Goal: Task Accomplishment & Management: Complete application form

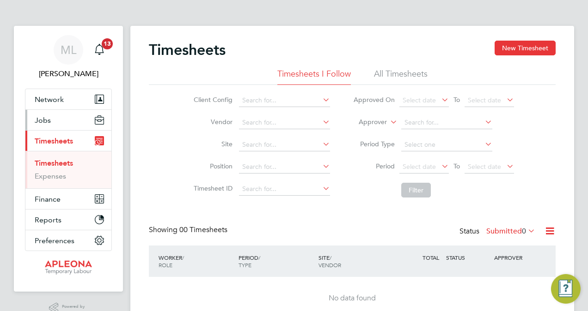
click at [46, 118] on span "Jobs" at bounding box center [43, 120] width 16 height 9
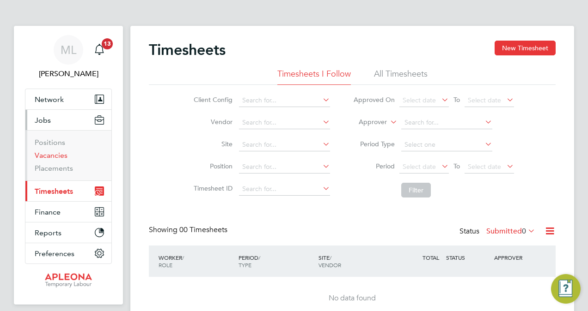
click at [48, 157] on link "Vacancies" at bounding box center [51, 155] width 33 height 9
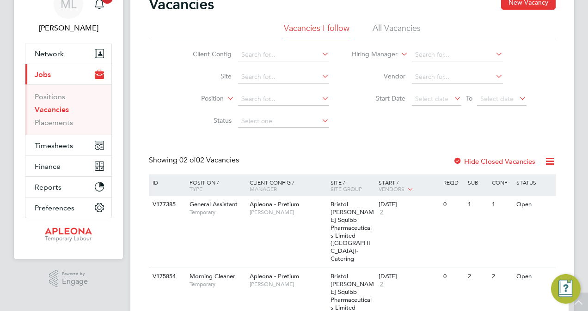
scroll to position [54, 0]
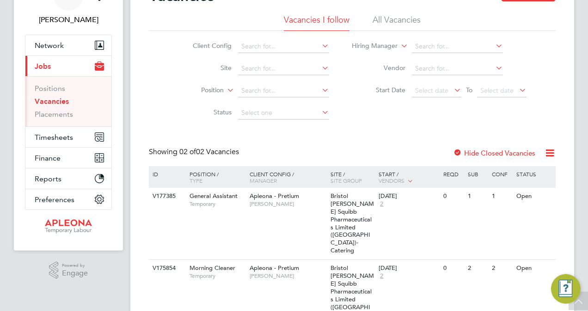
click at [412, 180] on icon at bounding box center [410, 180] width 8 height 8
click at [383, 205] on span "2" at bounding box center [381, 204] width 6 height 8
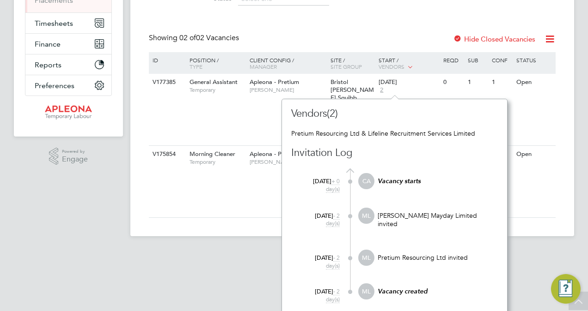
scroll to position [173, 0]
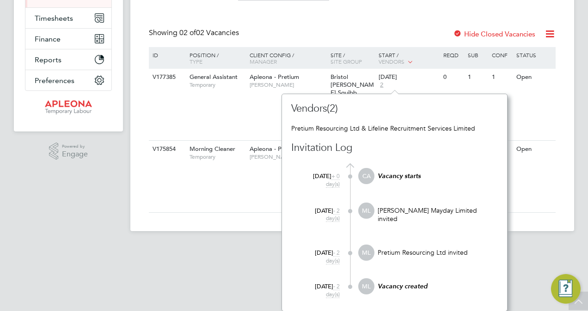
click at [514, 233] on html "ML [PERSON_NAME] Notifications 13 Applications: Network Sites Workers Current p…" at bounding box center [294, 36] width 588 height 419
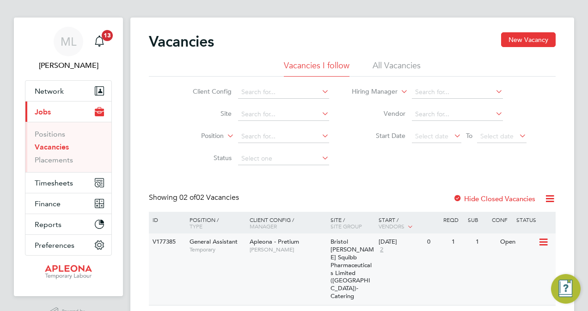
scroll to position [0, 0]
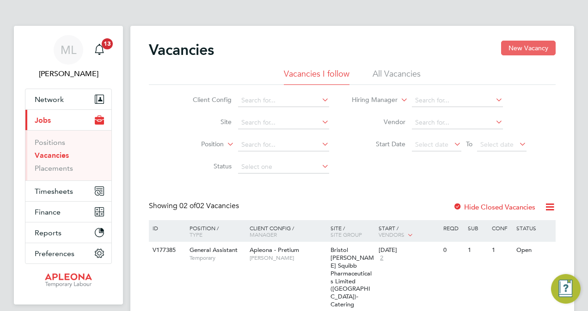
click at [539, 46] on button "New Vacancy" at bounding box center [528, 48] width 55 height 15
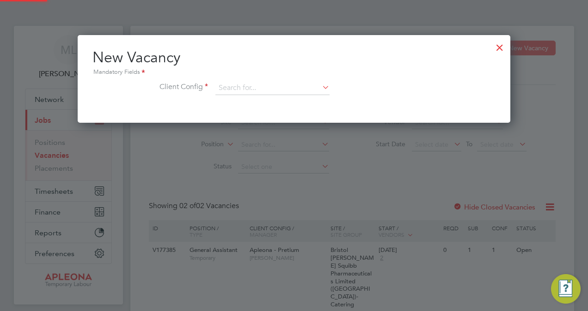
scroll to position [87, 432]
click at [249, 85] on input at bounding box center [272, 88] width 114 height 14
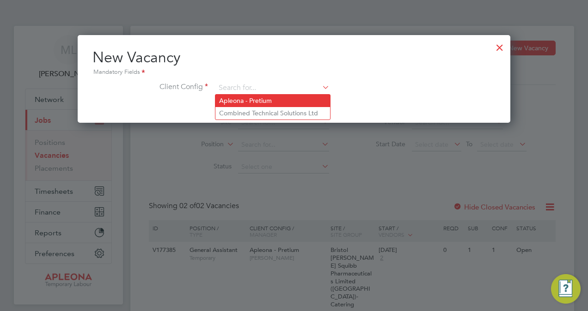
click at [248, 103] on li "Apleona - Pretium" at bounding box center [272, 101] width 115 height 12
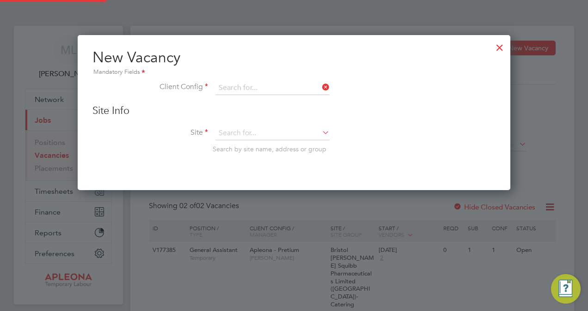
type input "Apleona - Pretium"
click at [247, 131] on input at bounding box center [272, 134] width 114 height 14
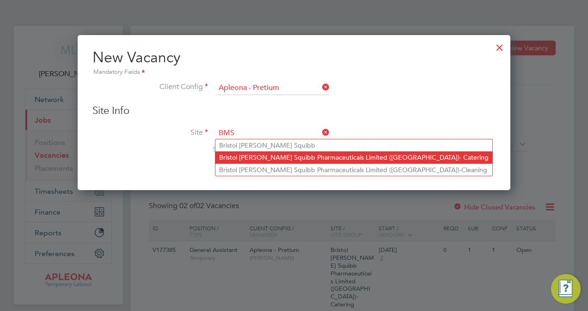
type input "BMS"
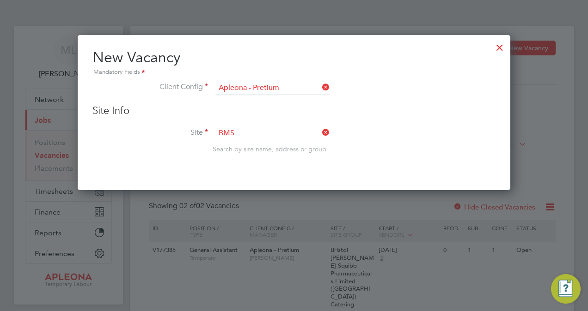
click at [264, 157] on div "Vacancies New Vacancy Vacancies I follow All Vacancies Client Config Site Posit…" at bounding box center [351, 215] width 443 height 379
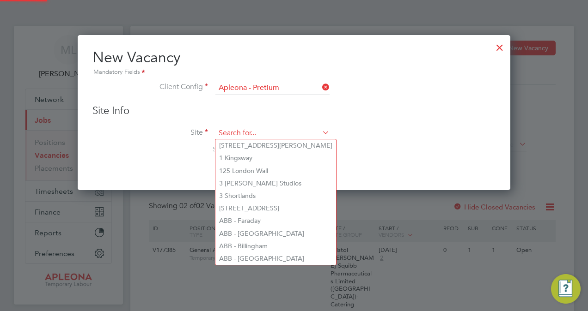
click at [249, 132] on input at bounding box center [272, 134] width 114 height 14
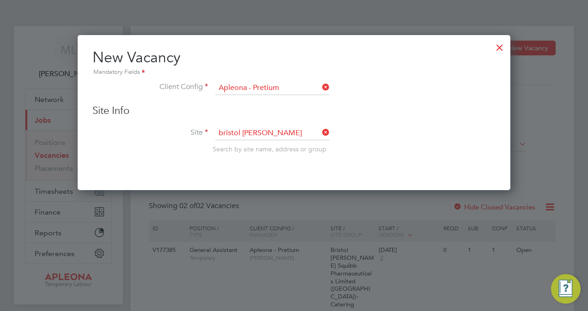
click at [279, 180] on li "Bristol [PERSON_NAME] Pharmaceuticals Limited ([GEOGRAPHIC_DATA])- Catering" at bounding box center [383, 183] width 336 height 12
type input "Bristol [PERSON_NAME] Squibb Pharmaceuticals Limited ([GEOGRAPHIC_DATA])- Cater…"
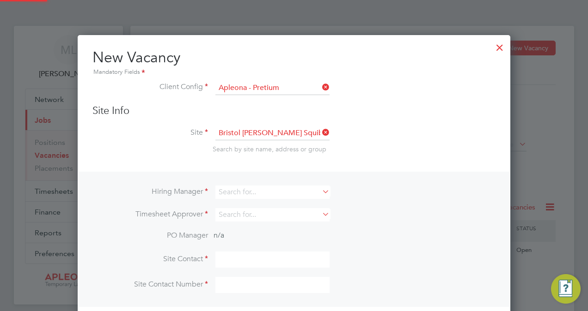
scroll to position [344, 432]
click at [268, 187] on input at bounding box center [272, 192] width 114 height 13
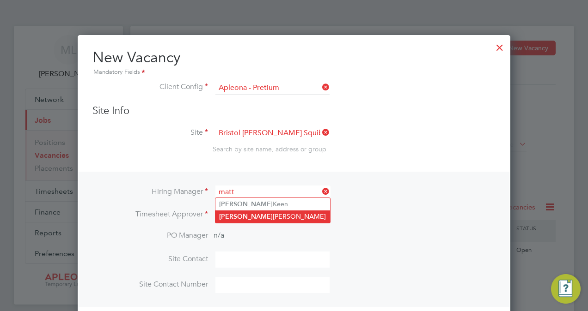
click at [253, 217] on li "[PERSON_NAME] [PERSON_NAME]" at bounding box center [272, 217] width 115 height 12
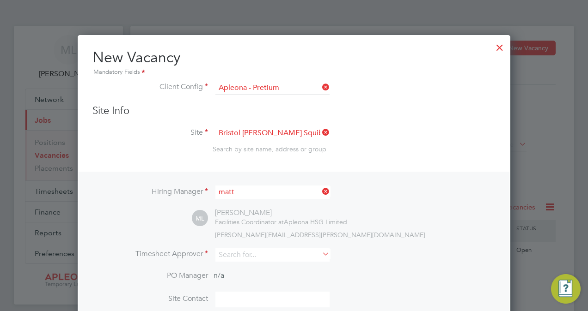
type input "[PERSON_NAME]"
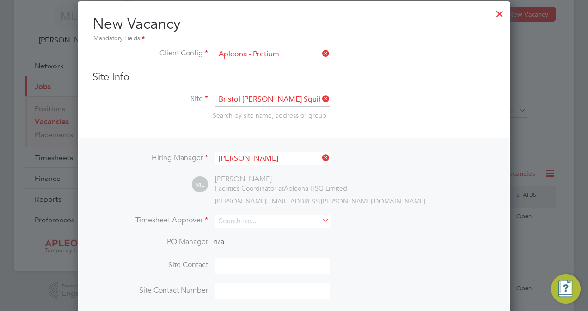
scroll to position [34, 0]
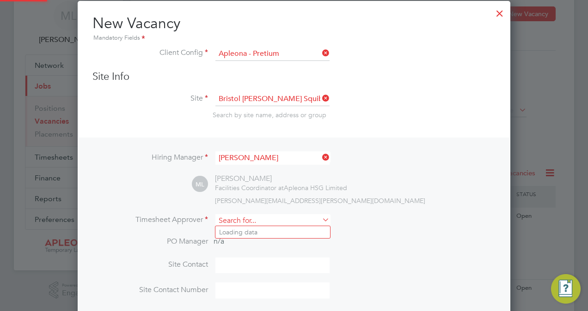
click at [271, 221] on input at bounding box center [272, 220] width 114 height 13
click at [252, 232] on li "Matth [PERSON_NAME]" at bounding box center [272, 232] width 115 height 12
type input "[PERSON_NAME]"
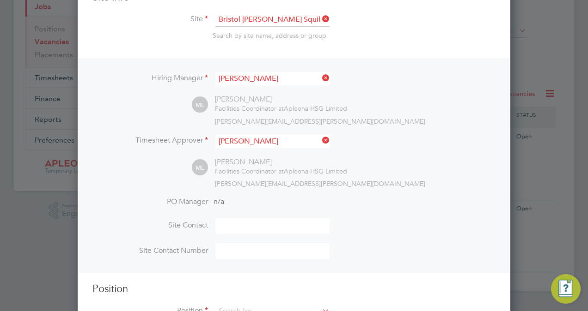
scroll to position [114, 0]
click at [237, 223] on input at bounding box center [272, 226] width 114 height 16
type input "[PERSON_NAME]"
type input "01895523795"
type input "General Assistant"
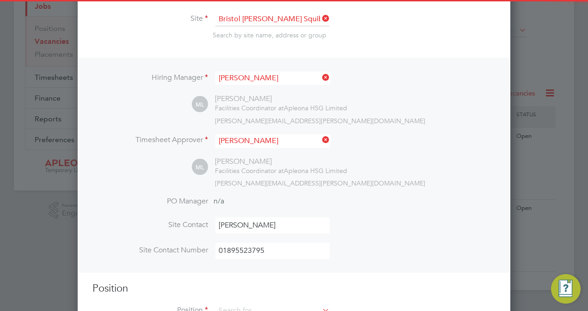
scroll to position [147, 0]
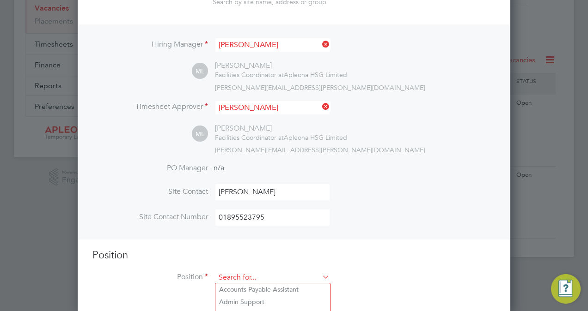
click at [290, 273] on input at bounding box center [272, 278] width 114 height 14
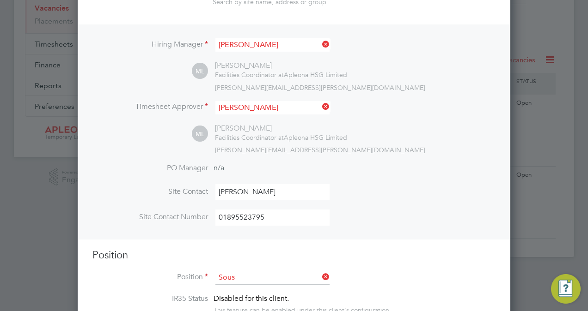
click at [242, 288] on li "Sous Chef" at bounding box center [272, 290] width 115 height 12
type input "Sous Chef"
type textarea "Loremipsumdolors amet consect: Adipisc elit sed doei temp in utlabor etdolorema…"
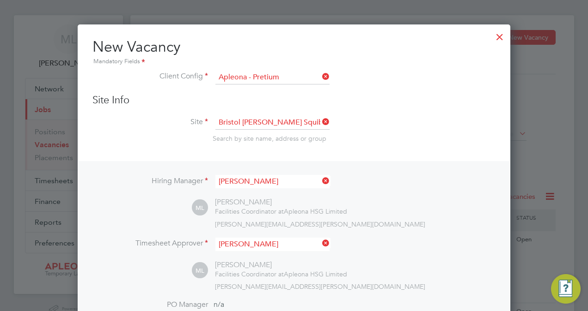
scroll to position [0, 0]
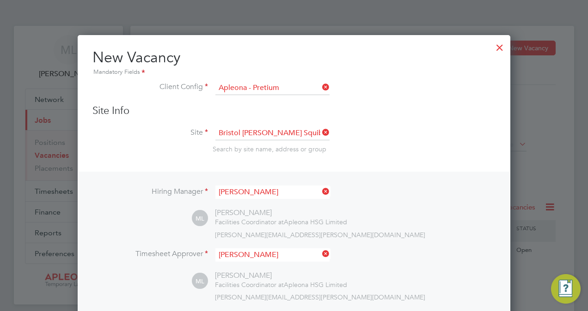
click at [499, 47] on div at bounding box center [499, 45] width 17 height 17
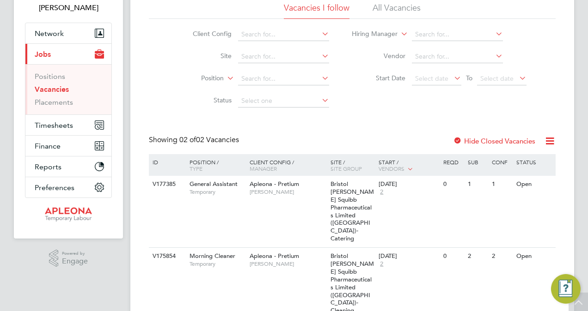
scroll to position [67, 0]
click at [456, 140] on div at bounding box center [457, 141] width 9 height 9
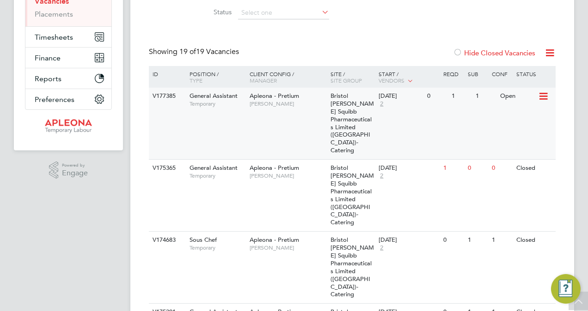
scroll to position [155, 0]
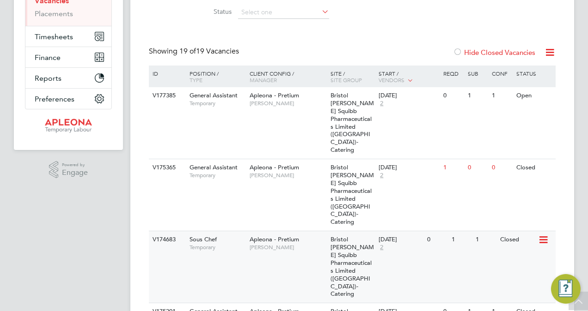
click at [543, 235] on icon at bounding box center [542, 240] width 9 height 11
click at [518, 230] on li "View Details" at bounding box center [520, 230] width 54 height 13
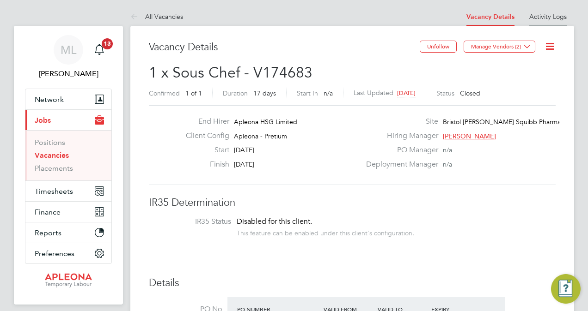
click at [542, 15] on link "Activity Logs" at bounding box center [547, 16] width 37 height 8
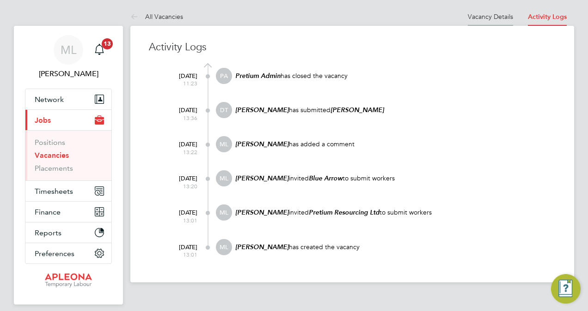
click at [491, 18] on link "Vacancy Details" at bounding box center [490, 16] width 45 height 8
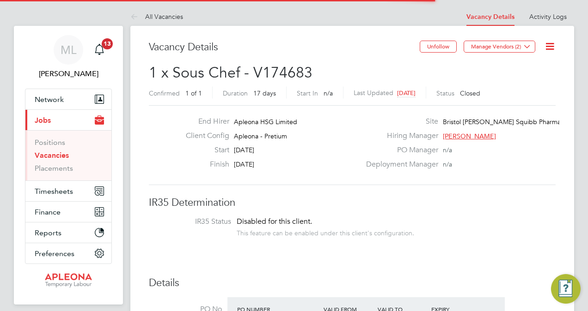
scroll to position [16, 80]
click at [48, 158] on link "Vacancies" at bounding box center [52, 155] width 34 height 9
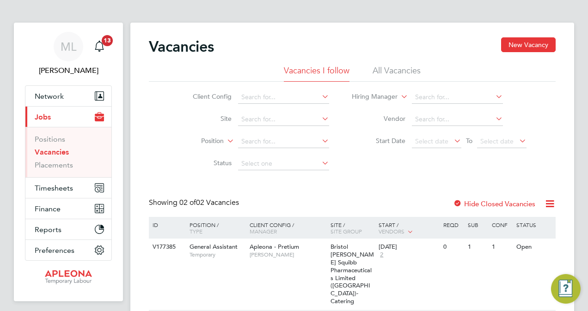
scroll to position [2, 0]
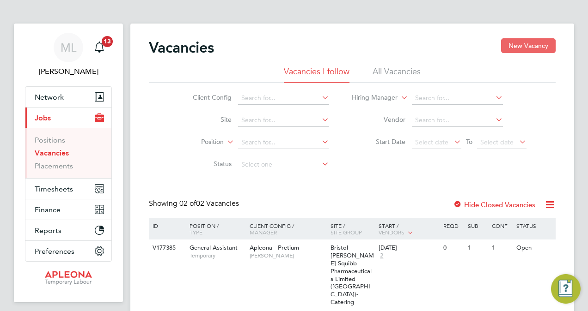
click at [526, 48] on button "New Vacancy" at bounding box center [528, 45] width 55 height 15
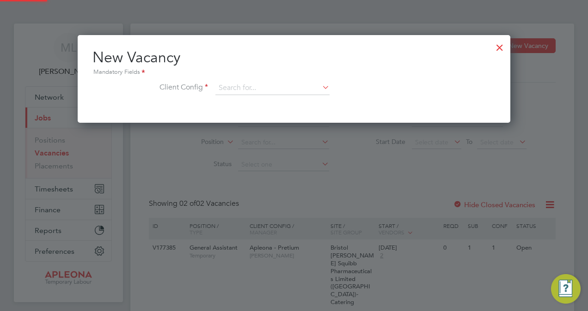
scroll to position [87, 432]
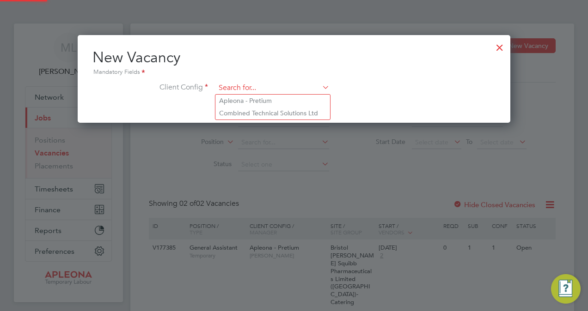
click at [261, 86] on input at bounding box center [272, 88] width 114 height 14
click at [241, 102] on li "Apleona - Pretium" at bounding box center [272, 101] width 115 height 12
type input "Apleona - Pretium"
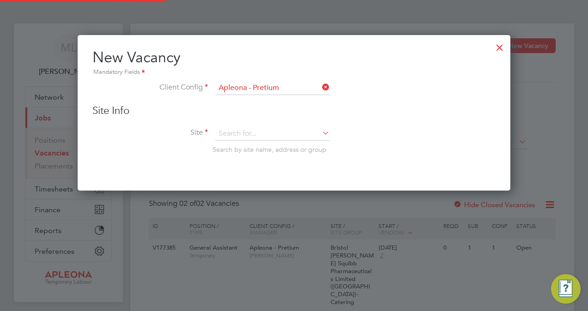
scroll to position [155, 432]
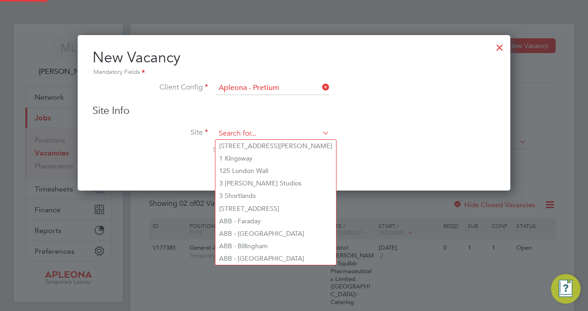
click at [226, 130] on input at bounding box center [272, 134] width 114 height 14
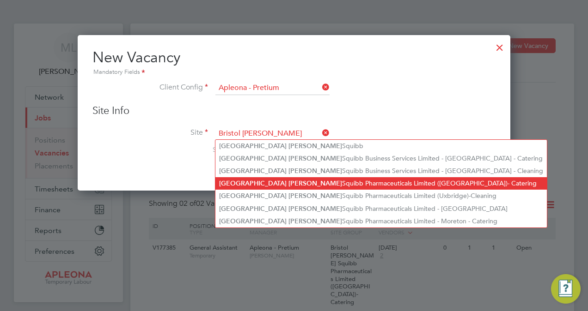
type input "Bristol Myers"
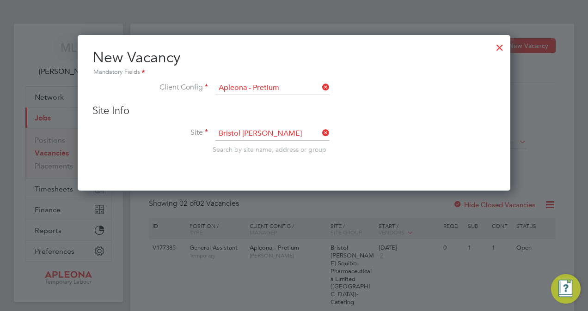
click at [266, 184] on div "Vacancies New Vacancy Vacancies I follow All Vacancies Client Config Site Posit…" at bounding box center [351, 213] width 443 height 379
click at [248, 135] on input at bounding box center [272, 134] width 114 height 14
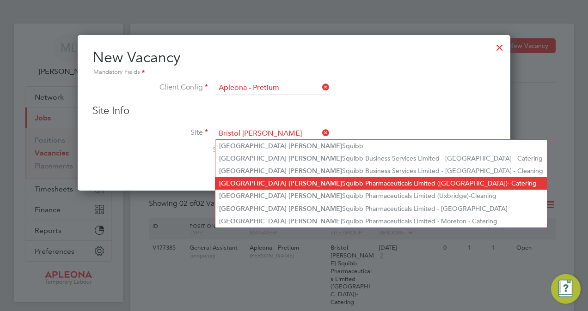
type input "Bristol Myers"
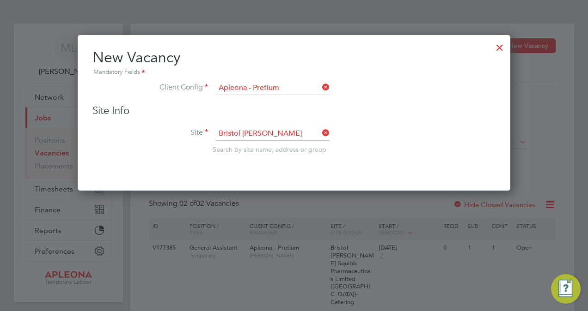
click at [295, 178] on div "Vacancies New Vacancy Vacancies I follow All Vacancies Client Config Site Posit…" at bounding box center [351, 213] width 443 height 379
click at [265, 136] on input at bounding box center [272, 134] width 114 height 14
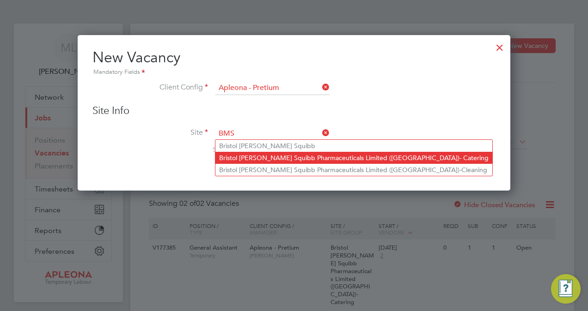
type input "BMS"
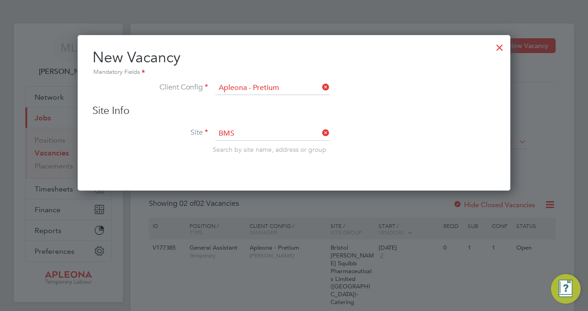
click at [301, 158] on div "Vacancies New Vacancy Vacancies I follow All Vacancies Client Config Site Posit…" at bounding box center [351, 213] width 443 height 379
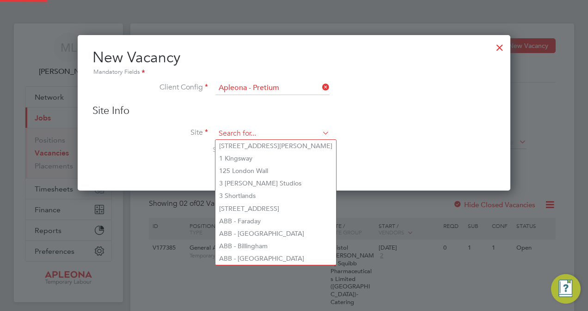
click at [251, 136] on input at bounding box center [272, 134] width 114 height 14
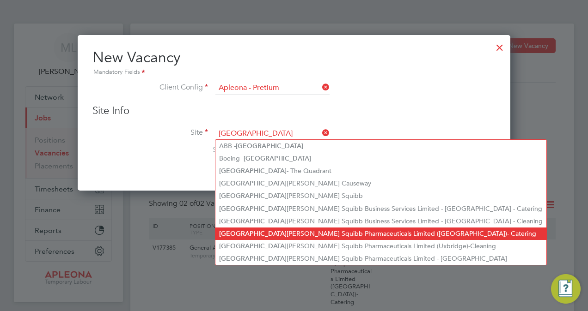
type input "[GEOGRAPHIC_DATA]"
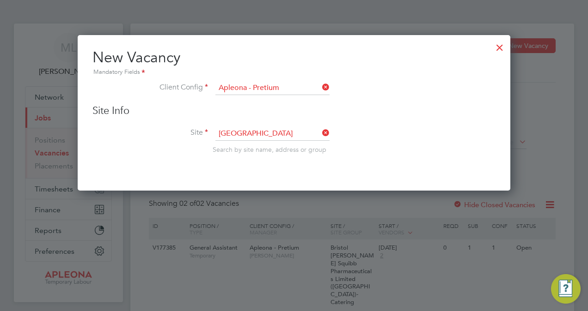
click at [291, 231] on div "Vacancies New Vacancy Vacancies I follow All Vacancies Client Config Site Posit…" at bounding box center [351, 213] width 443 height 379
click at [264, 133] on input at bounding box center [272, 134] width 114 height 14
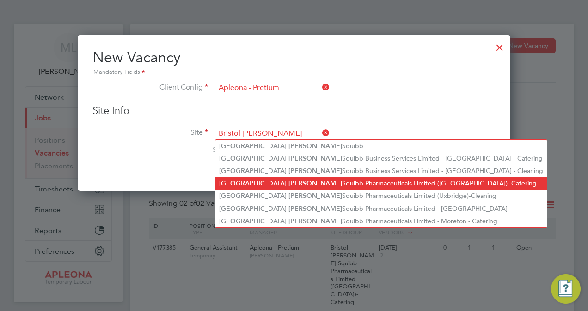
type input "Bristol Myers"
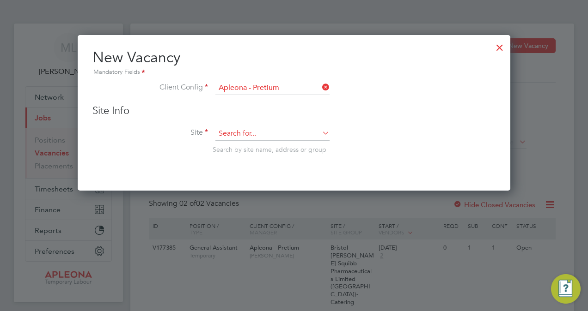
click at [263, 131] on input at bounding box center [272, 134] width 114 height 14
click at [262, 132] on input "Bristol MyersSquibb" at bounding box center [272, 134] width 114 height 14
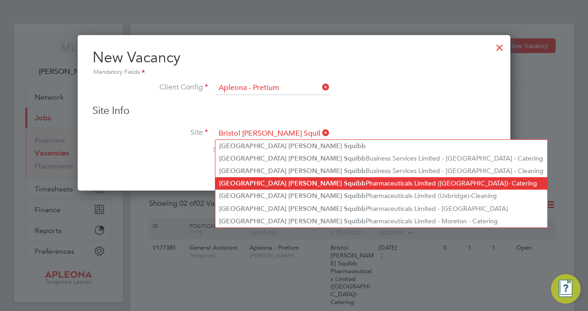
type input "Bristol [PERSON_NAME] Squibb"
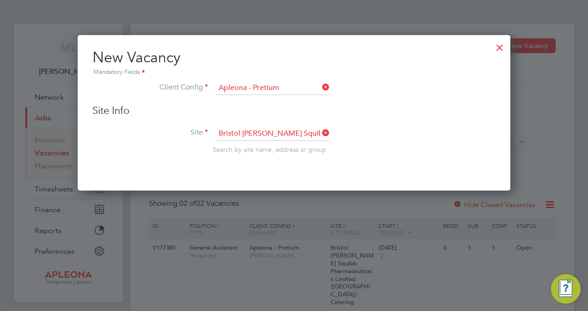
click at [277, 182] on div "Vacancies New Vacancy Vacancies I follow All Vacancies Client Config Site Posit…" at bounding box center [351, 213] width 443 height 379
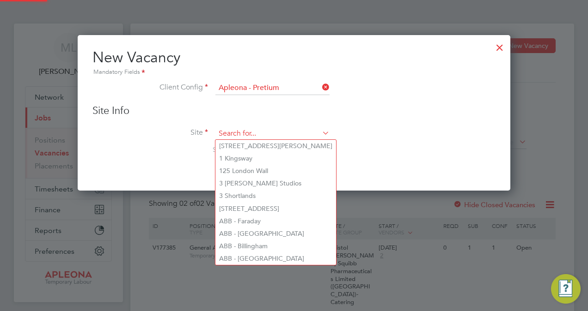
click at [275, 134] on input at bounding box center [272, 134] width 114 height 14
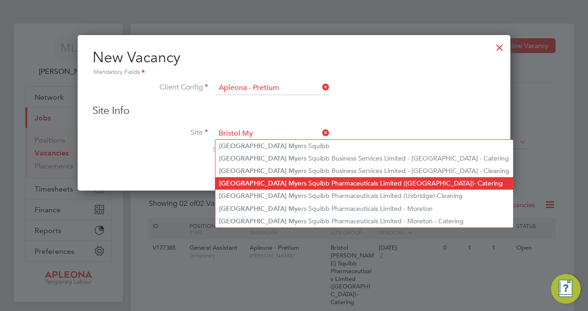
type input "Bristol My"
click at [270, 182] on li "Bristol My ers Squibb Pharmaceuticals Limited (Uxbridge)- Catering" at bounding box center [364, 183] width 298 height 12
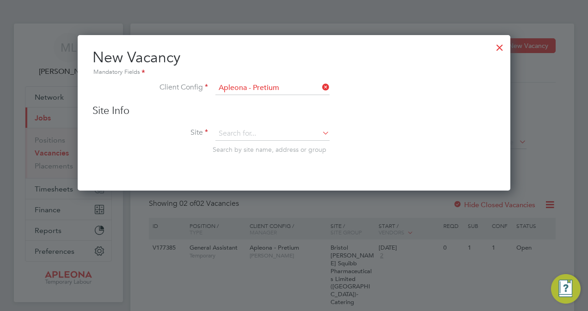
type input "Bristol [PERSON_NAME] Squibb Pharmaceuticals Limited ([GEOGRAPHIC_DATA])- Cater…"
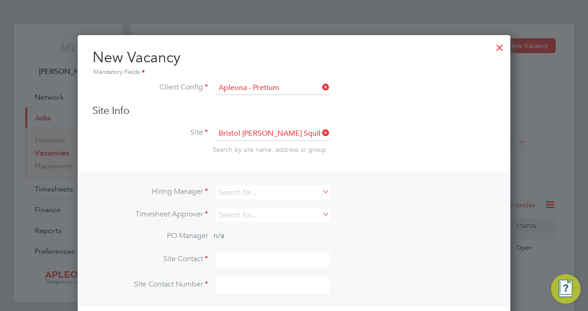
scroll to position [344, 432]
click at [252, 191] on input at bounding box center [272, 192] width 114 height 13
click at [251, 205] on li "Matthew Lee" at bounding box center [272, 204] width 115 height 12
type input "[PERSON_NAME]"
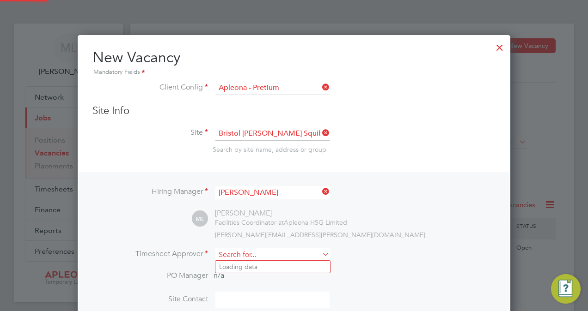
click at [245, 250] on input at bounding box center [272, 255] width 114 height 13
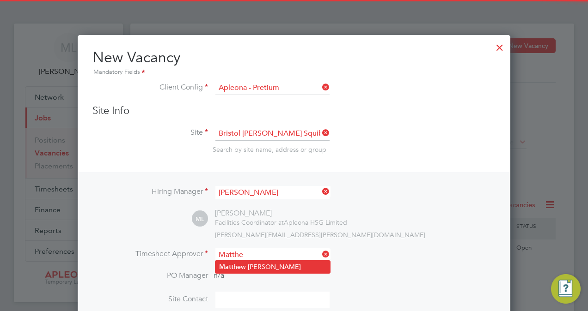
click at [242, 267] on li "Matthe w Lee" at bounding box center [272, 267] width 115 height 12
type input "[PERSON_NAME]"
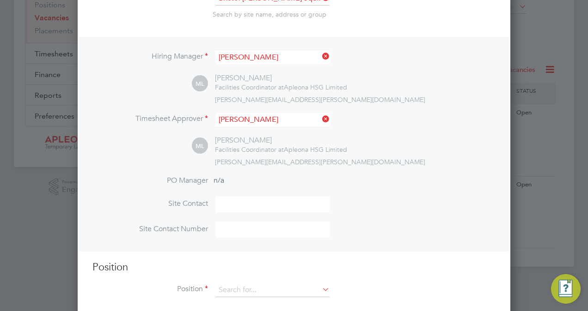
scroll to position [141, 0]
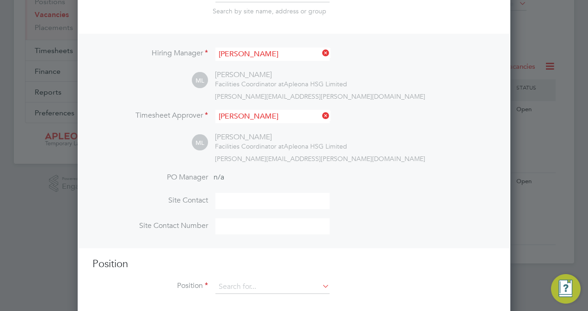
click at [235, 199] on input at bounding box center [272, 201] width 114 height 16
type input "[PERSON_NAME]"
type input "01895523795"
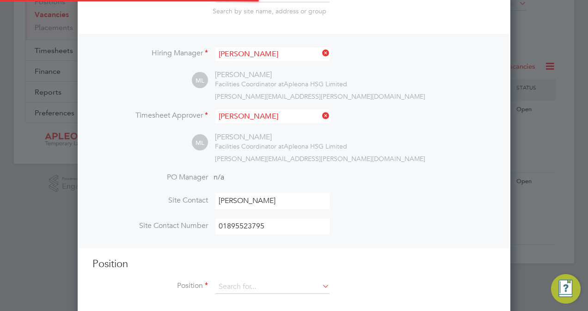
scroll to position [150, 0]
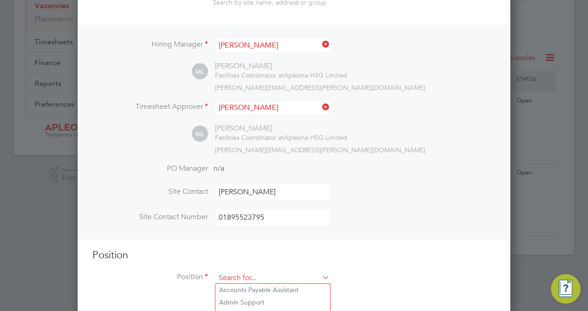
click at [246, 274] on input at bounding box center [272, 279] width 114 height 14
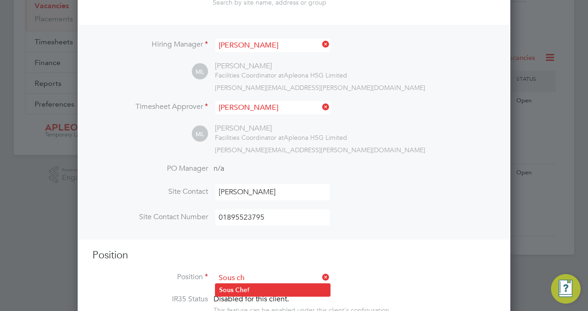
click at [242, 290] on b "Ch" at bounding box center [239, 290] width 8 height 8
type input "Sous Chef"
type textarea "Loremipsumdolors amet consect: Adipisc elit sed doei temp in utlabor etdolorema…"
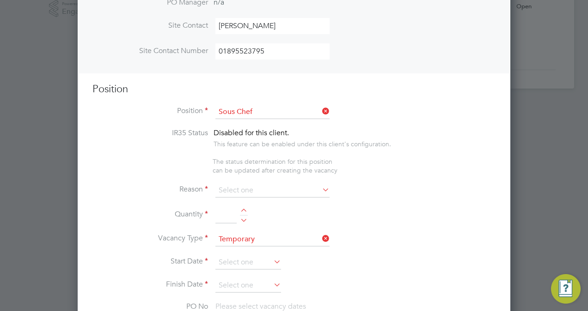
scroll to position [322, 0]
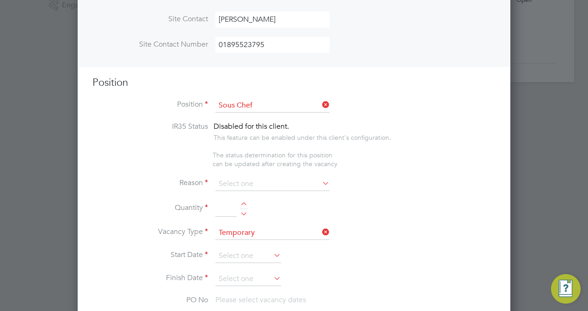
click at [320, 182] on icon at bounding box center [320, 183] width 0 height 13
click at [320, 184] on icon at bounding box center [320, 183] width 0 height 13
click at [320, 180] on icon at bounding box center [320, 183] width 0 height 13
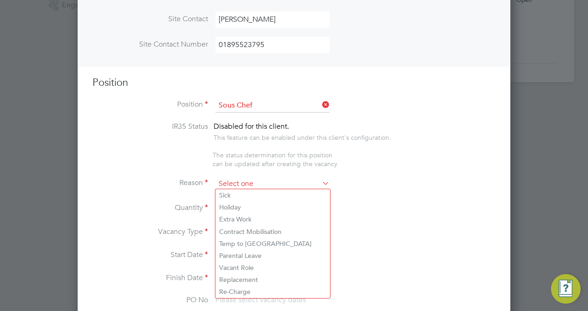
click at [235, 178] on input at bounding box center [272, 184] width 114 height 14
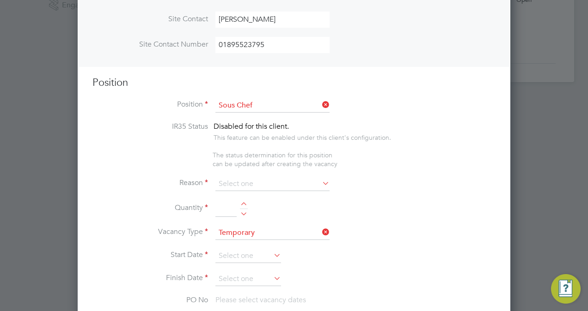
click at [256, 182] on input at bounding box center [272, 184] width 114 height 14
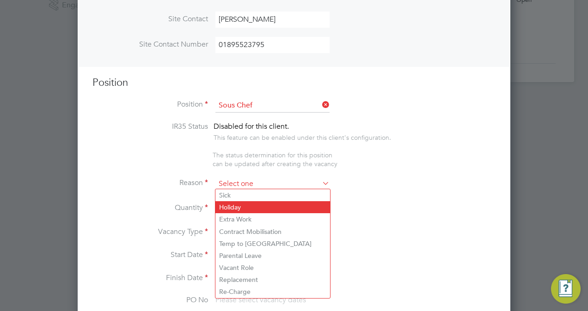
scroll to position [304, 0]
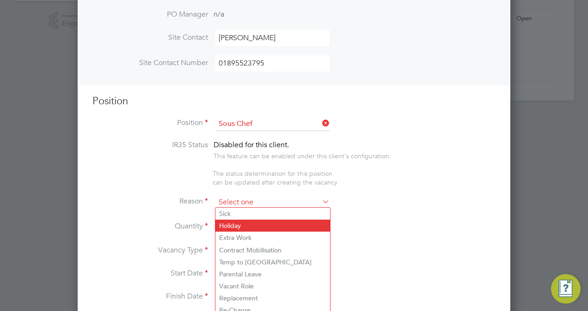
type input "Holiday"
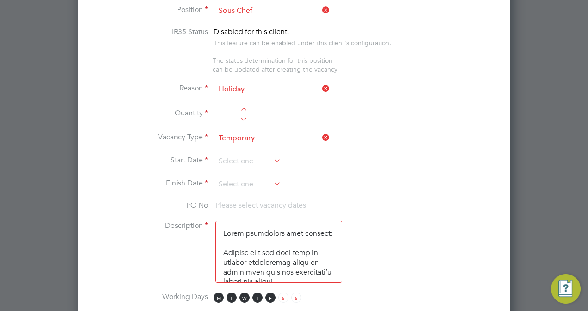
scroll to position [418, 0]
type input "1"
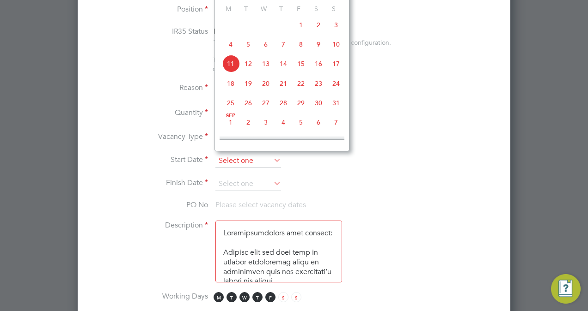
click at [250, 155] on input at bounding box center [248, 161] width 66 height 14
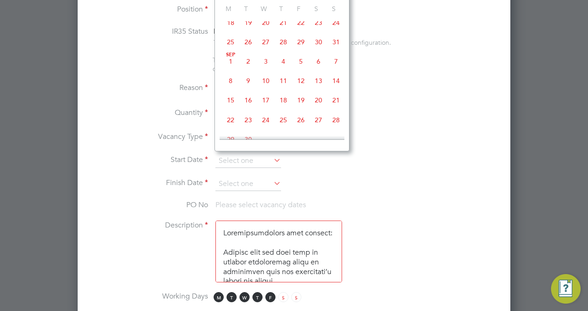
scroll to position [379, 0]
click at [232, 106] on span "15" at bounding box center [231, 100] width 18 height 18
type input "15 Sep 2025"
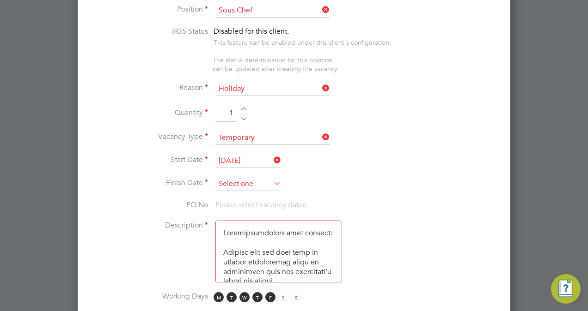
scroll to position [317, 0]
click at [254, 177] on input at bounding box center [248, 184] width 66 height 14
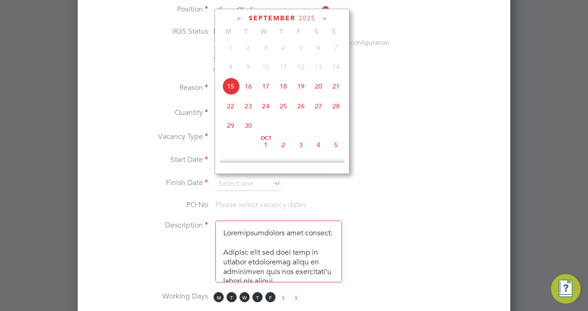
click at [284, 94] on span "18" at bounding box center [283, 87] width 18 height 18
type input "18 Sep 2025"
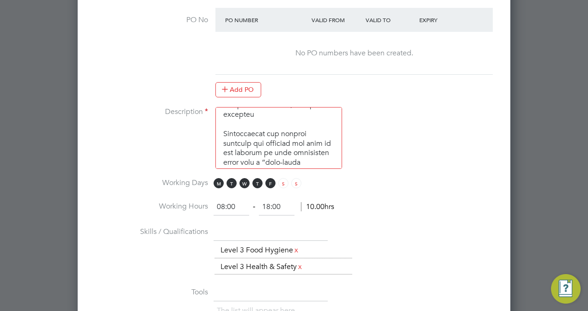
scroll to position [612, 0]
click at [269, 177] on span "F" at bounding box center [270, 182] width 10 height 10
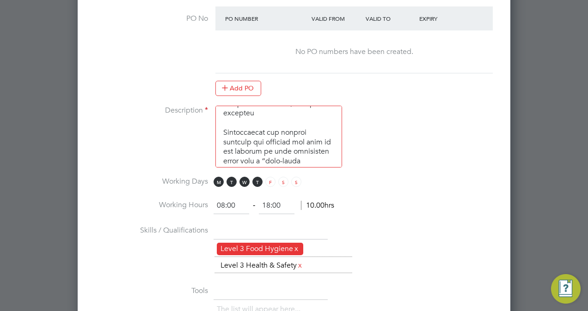
click at [297, 243] on link "x" at bounding box center [296, 249] width 6 height 12
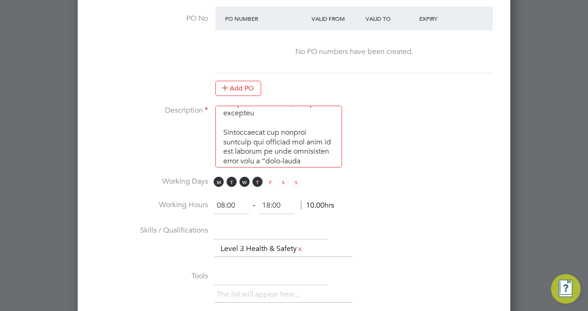
scroll to position [1378, 432]
click at [305, 245] on li "Level 3 Health & Safety x" at bounding box center [262, 249] width 90 height 12
click at [302, 245] on link "x" at bounding box center [300, 249] width 6 height 12
click at [233, 243] on li "The list will appear here..." at bounding box center [260, 249] width 87 height 12
click at [226, 243] on li "The list will appear here..." at bounding box center [260, 249] width 87 height 12
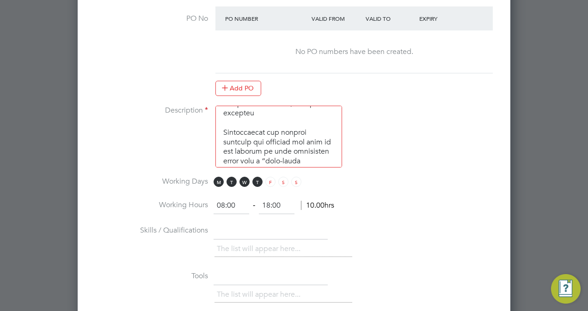
click at [224, 200] on input "08:00" at bounding box center [231, 206] width 36 height 17
type input "07:00"
click at [270, 200] on input "18:00" at bounding box center [277, 206] width 36 height 17
type input "15:00"
click at [398, 234] on li "Skills / Qualifications The list will appear here..." at bounding box center [293, 247] width 403 height 46
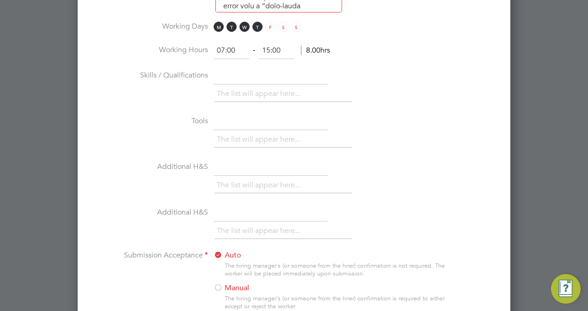
scroll to position [805, 0]
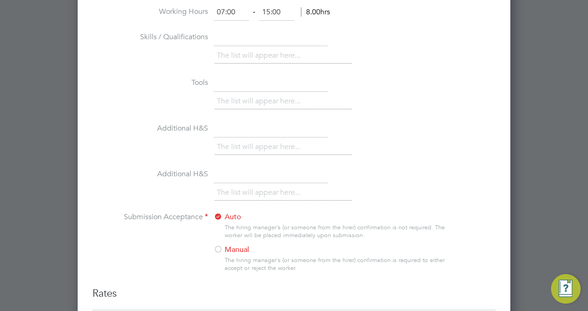
click at [219, 246] on div at bounding box center [217, 250] width 9 height 9
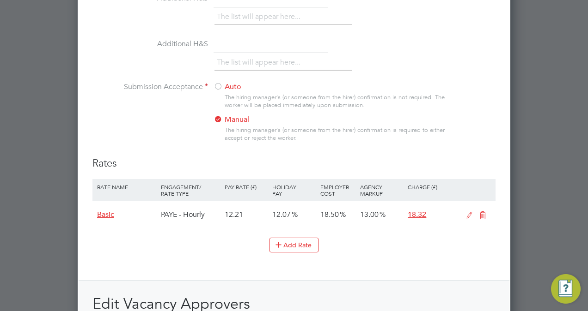
scroll to position [936, 0]
click at [469, 211] on icon at bounding box center [469, 214] width 12 height 7
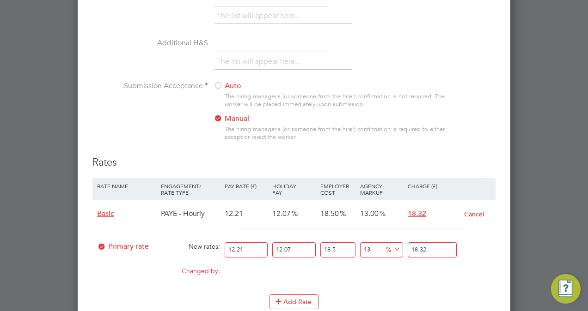
drag, startPoint x: 244, startPoint y: 243, endPoint x: 212, endPoint y: 242, distance: 32.8
click at [212, 242] on div "Primary rate New rates: 12.21 12.07 n/a 18.5 n/a 13 0 % 18.32" at bounding box center [293, 250] width 403 height 24
type input "1"
type input "1.500673335"
type input "16"
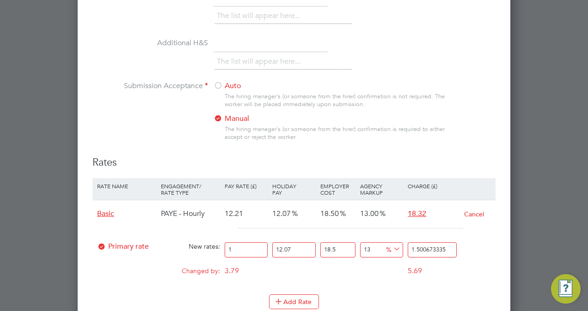
type input "24.01077336"
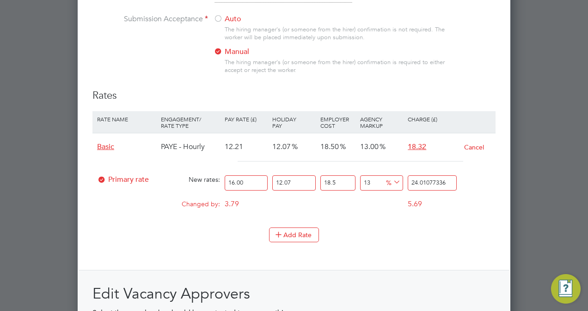
scroll to position [1004, 0]
type input "16.00"
click at [376, 229] on div "Add Rate" at bounding box center [293, 234] width 403 height 15
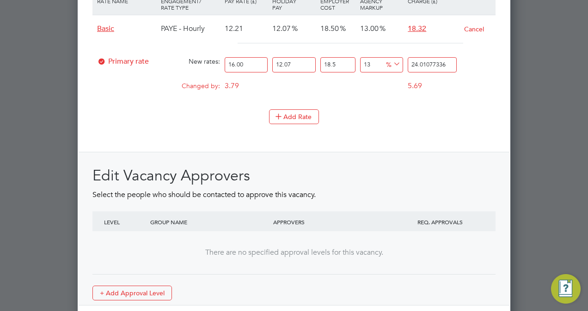
scroll to position [1160, 0]
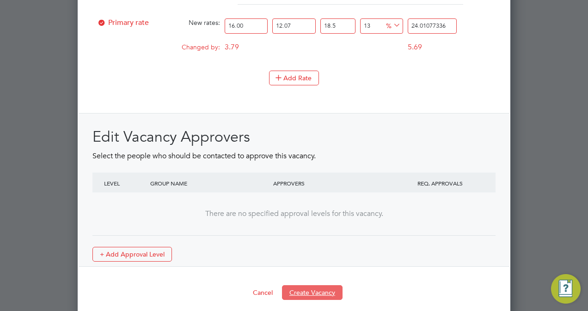
click at [307, 285] on button "Create Vacancy" at bounding box center [312, 292] width 61 height 15
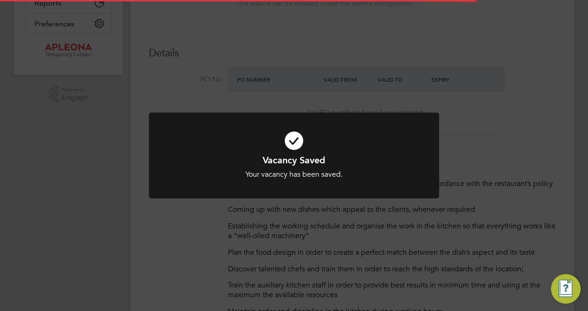
scroll to position [27, 80]
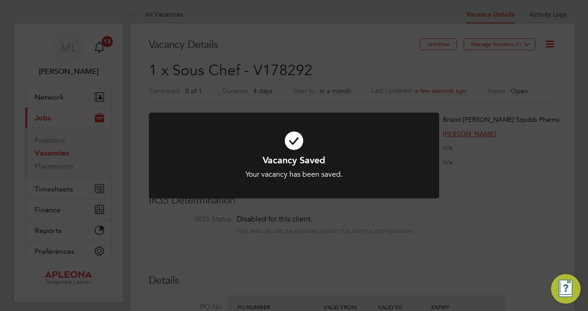
click at [295, 144] on icon at bounding box center [294, 141] width 240 height 36
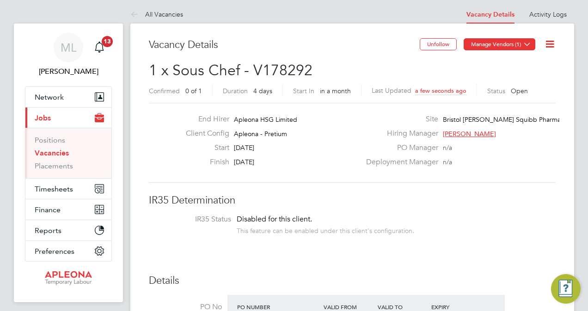
click at [523, 43] on icon at bounding box center [526, 44] width 7 height 7
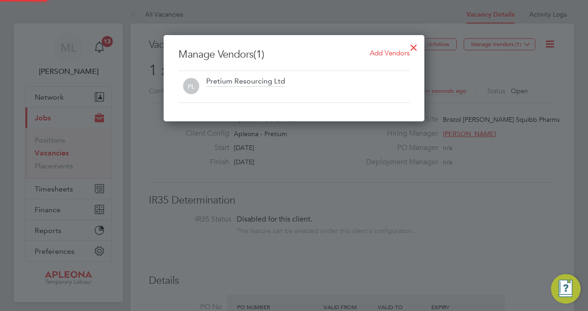
scroll to position [86, 261]
click at [393, 51] on span "Add Vendors" at bounding box center [390, 53] width 40 height 9
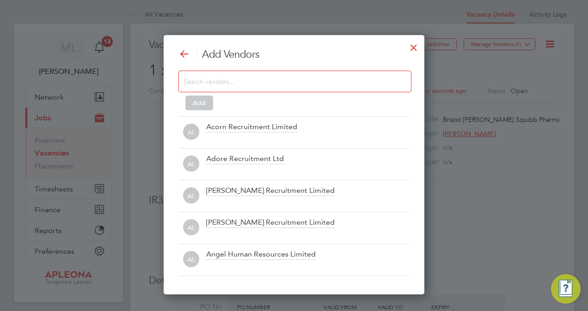
scroll to position [259, 261]
click at [227, 79] on input at bounding box center [287, 81] width 208 height 12
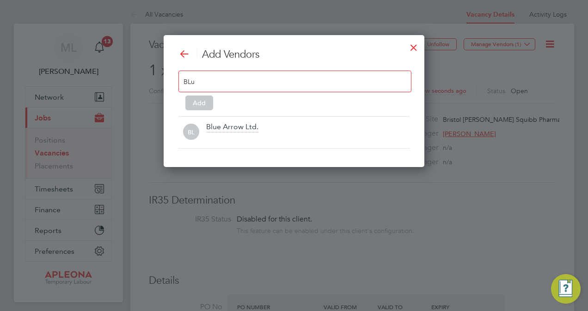
scroll to position [132, 261]
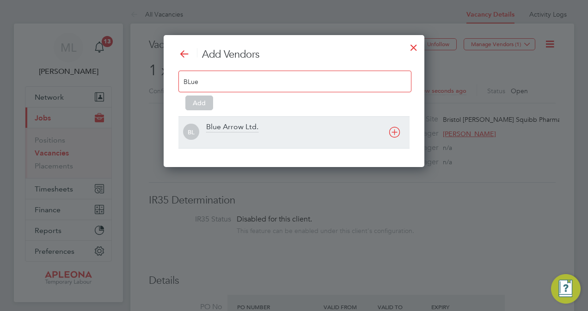
type input "BLue"
click at [233, 123] on div "Blue Arrow Ltd." at bounding box center [232, 127] width 52 height 10
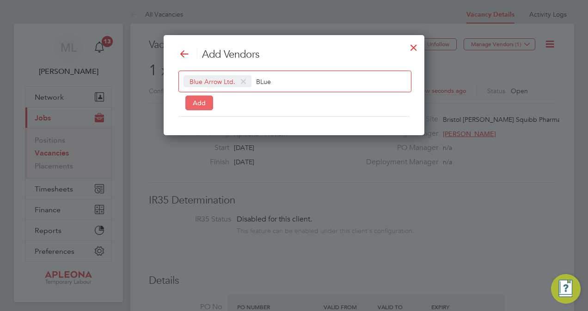
click at [200, 102] on button "Add" at bounding box center [199, 103] width 28 height 15
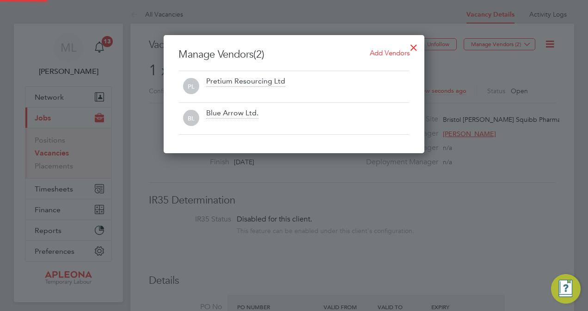
scroll to position [118, 261]
click at [413, 49] on div at bounding box center [413, 45] width 17 height 17
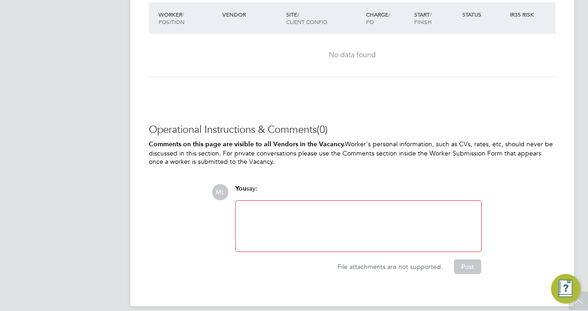
scroll to position [1163, 0]
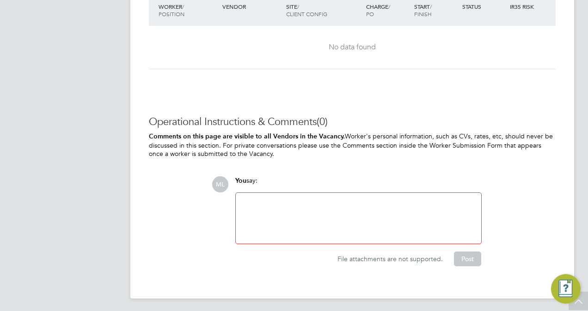
click at [286, 200] on div at bounding box center [358, 219] width 234 height 40
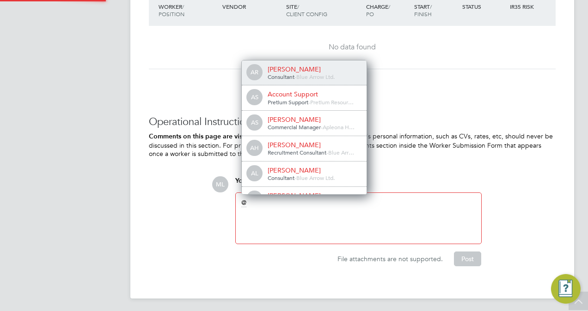
scroll to position [5, 5]
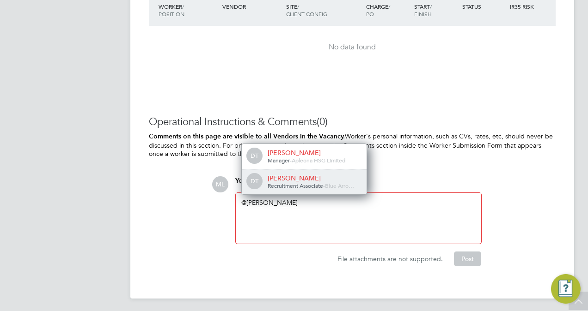
click at [289, 180] on div "Debbie Tompkins" at bounding box center [313, 178] width 92 height 8
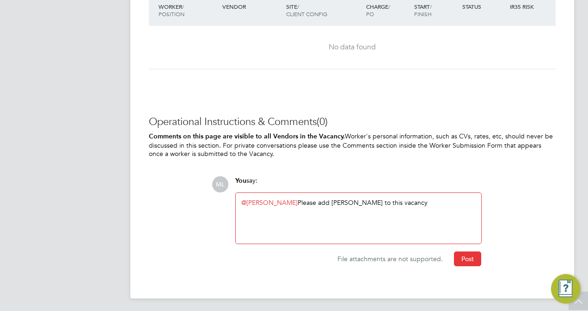
click at [298, 200] on div "@Debbie Tompkins ​ Please add Lucy to this vacancy" at bounding box center [358, 219] width 234 height 40
click at [380, 202] on div "@Debbie Tompkins ​ Hi Debbie, please add Lucy to this vacancy" at bounding box center [358, 219] width 234 height 40
click at [432, 201] on div "@Debbie Tompkins ​ Hi Debbie, please add Lucy to this vacancy" at bounding box center [358, 219] width 234 height 40
click at [455, 201] on div "@Debbie Tompkins ​ Hi Debbie, please add Lucy to this vacancy. Thank you Kim" at bounding box center [358, 219] width 234 height 40
click at [468, 256] on button "Post" at bounding box center [467, 259] width 27 height 15
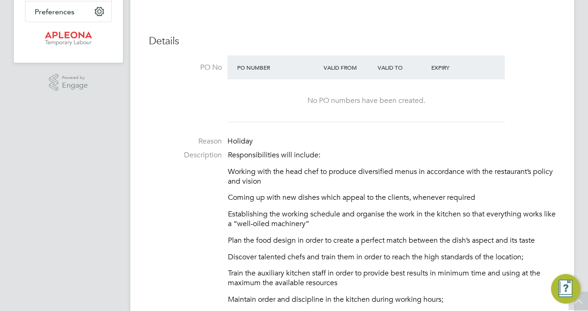
scroll to position [0, 0]
